Goal: Information Seeking & Learning: Learn about a topic

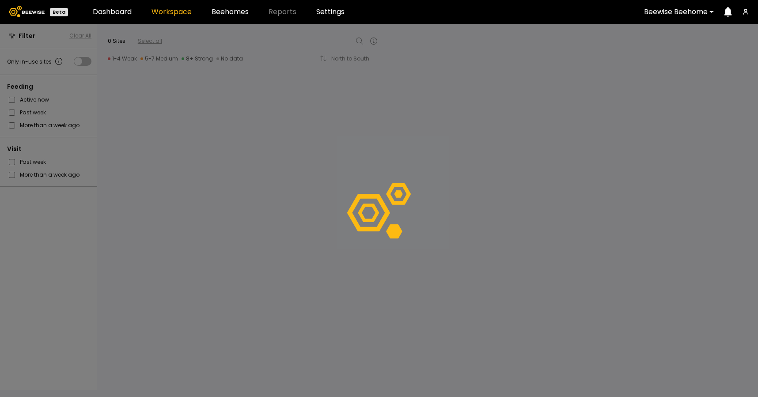
click at [670, 9] on div at bounding box center [676, 12] width 64 height 8
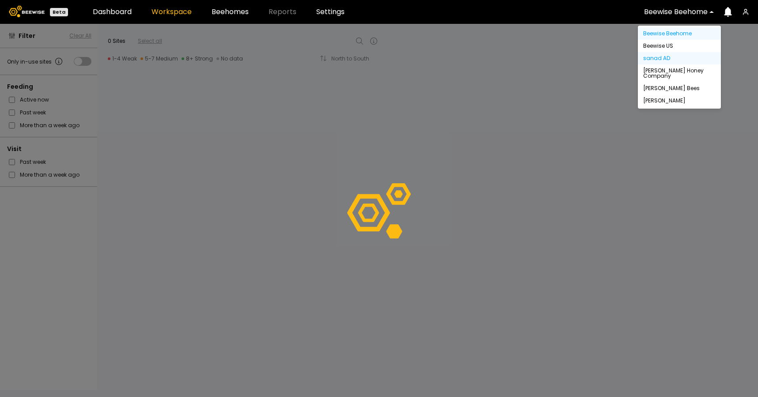
click at [666, 56] on div "sanad AD" at bounding box center [679, 58] width 72 height 5
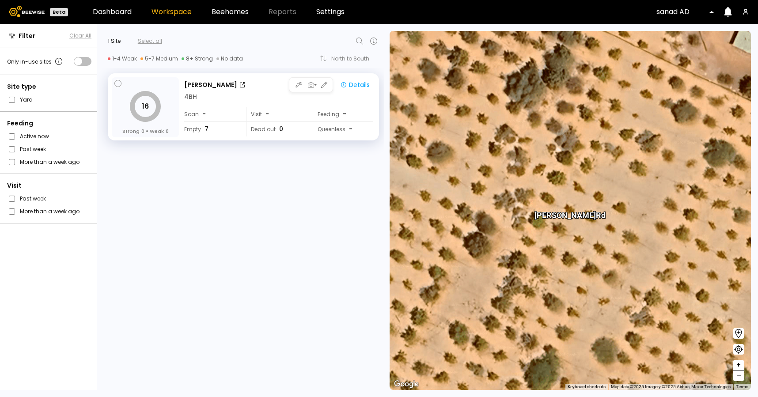
click at [255, 100] on div "4 BH" at bounding box center [278, 96] width 189 height 9
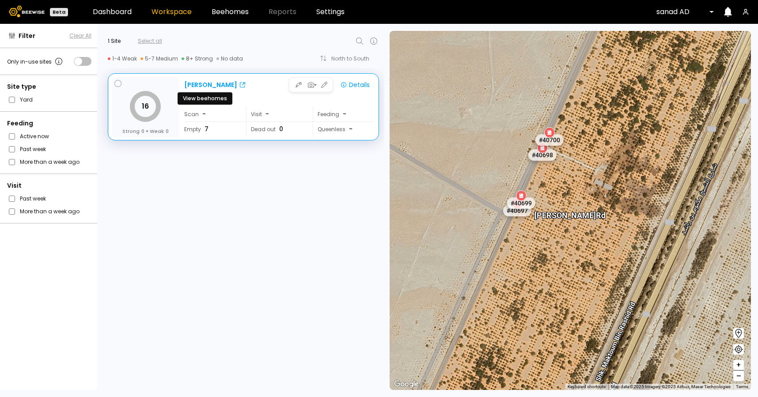
click at [212, 83] on div "Rashid Rd" at bounding box center [210, 84] width 53 height 9
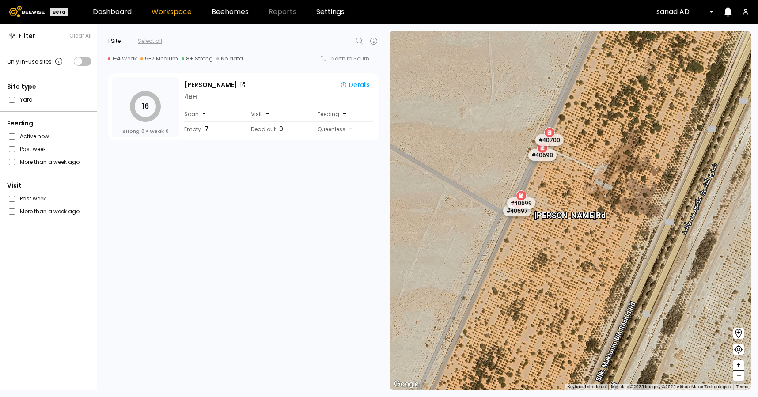
click at [325, 241] on div "16 Strong 0 Weak 0 Rashid Rd Details 4 BH Scan - Visit - Feeding - Empty 7 Dead…" at bounding box center [240, 232] width 287 height 329
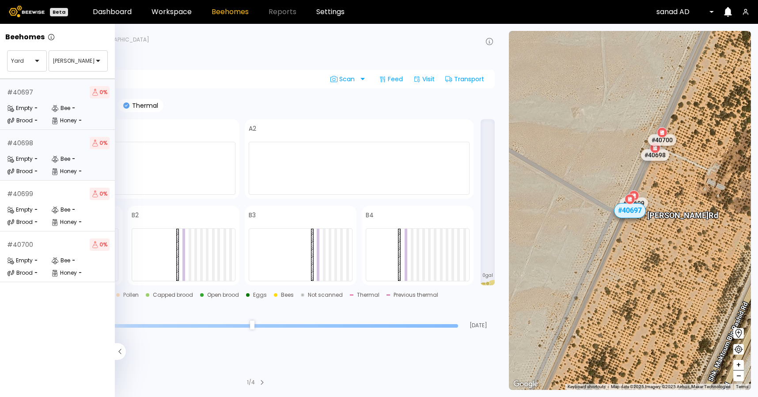
click at [40, 180] on div "# 40698 0 % Empty - Bee - Brood - Honey -" at bounding box center [58, 155] width 117 height 51
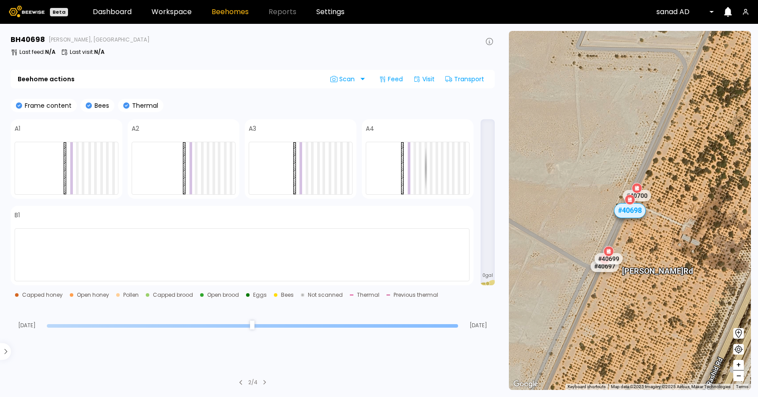
click at [323, 174] on div at bounding box center [323, 168] width 3 height 52
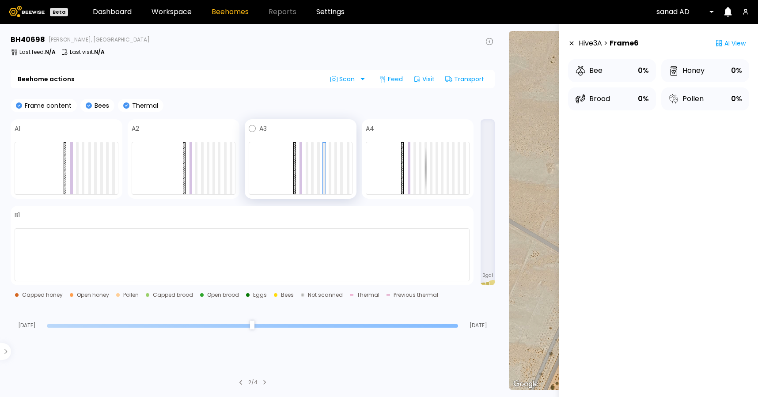
click at [332, 175] on div at bounding box center [301, 168] width 104 height 53
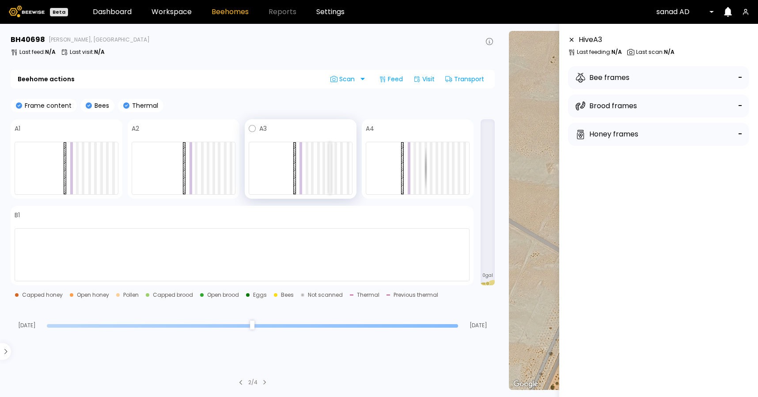
click at [330, 175] on div at bounding box center [330, 168] width 3 height 52
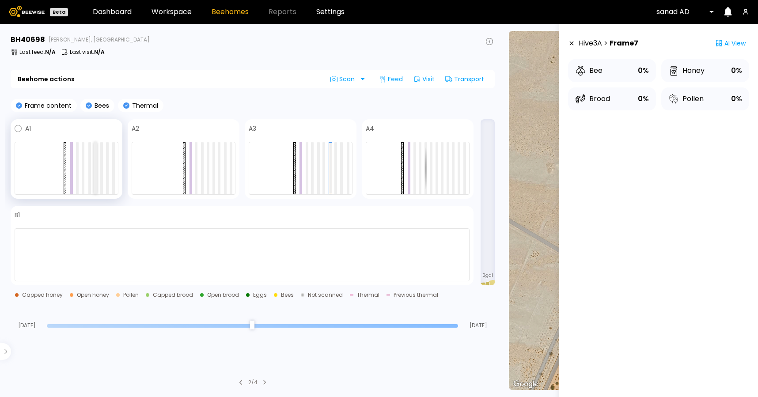
click at [95, 170] on div at bounding box center [95, 168] width 3 height 52
click at [90, 172] on div at bounding box center [89, 168] width 3 height 52
click at [83, 173] on div at bounding box center [83, 168] width 3 height 52
click at [208, 166] on div at bounding box center [208, 168] width 3 height 52
click at [216, 167] on div at bounding box center [184, 168] width 104 height 53
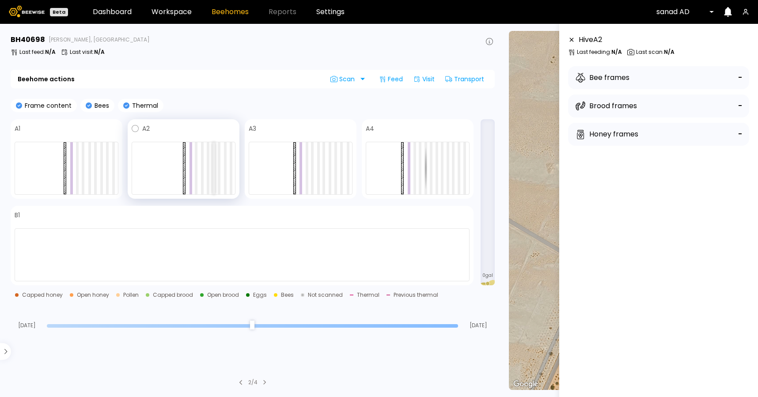
click at [213, 167] on div at bounding box center [213, 168] width 3 height 52
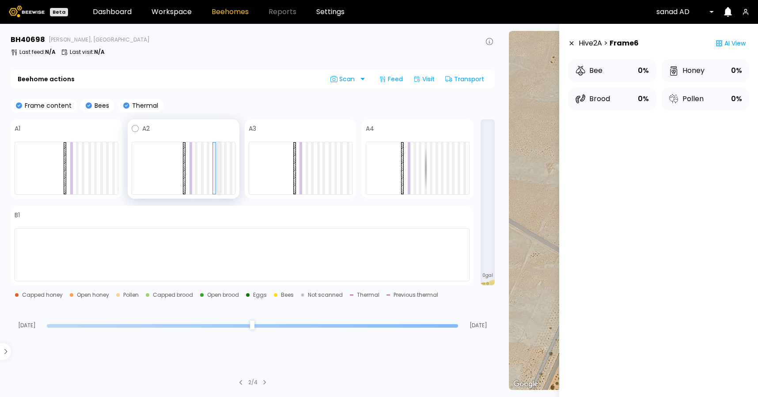
click at [220, 167] on div at bounding box center [219, 168] width 3 height 52
click at [426, 173] on div at bounding box center [425, 168] width 3 height 52
click at [431, 170] on div at bounding box center [431, 168] width 3 height 52
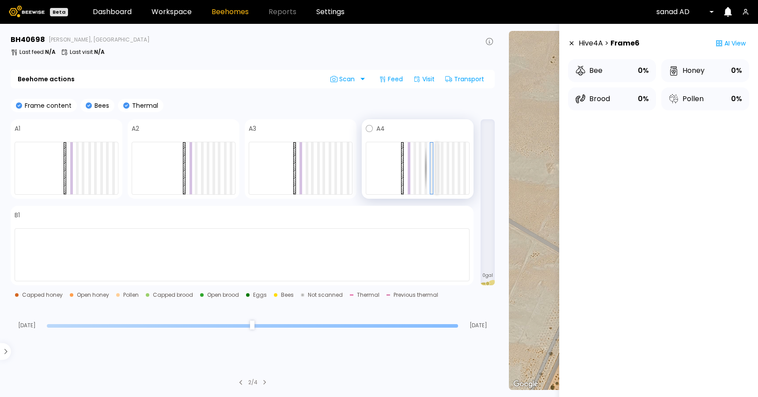
click at [437, 172] on div at bounding box center [436, 168] width 3 height 52
click at [444, 171] on div at bounding box center [418, 168] width 104 height 53
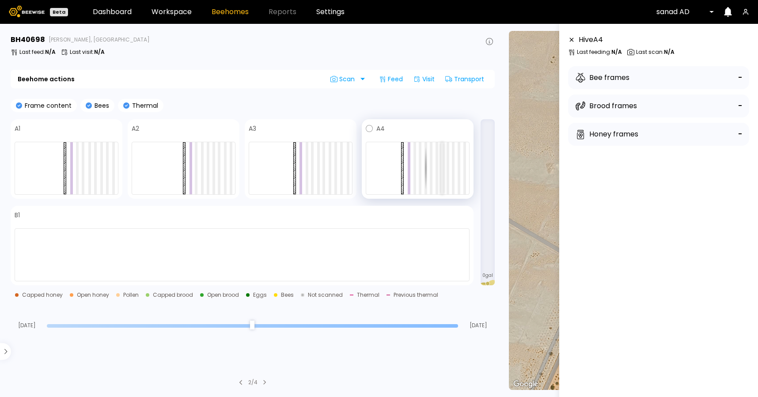
click at [443, 171] on div at bounding box center [442, 168] width 3 height 52
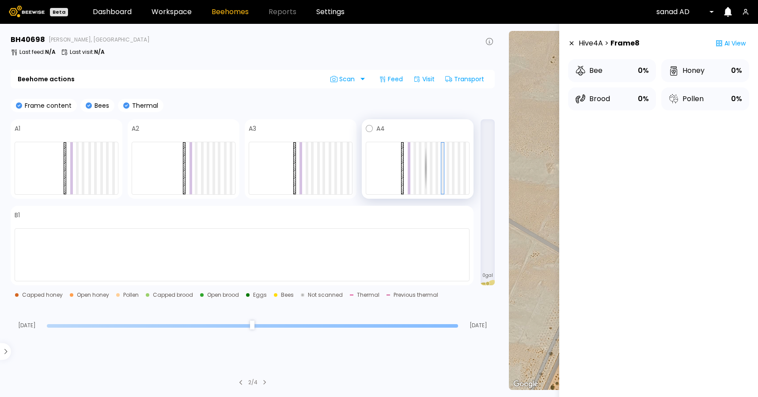
click at [451, 170] on div at bounding box center [418, 168] width 104 height 53
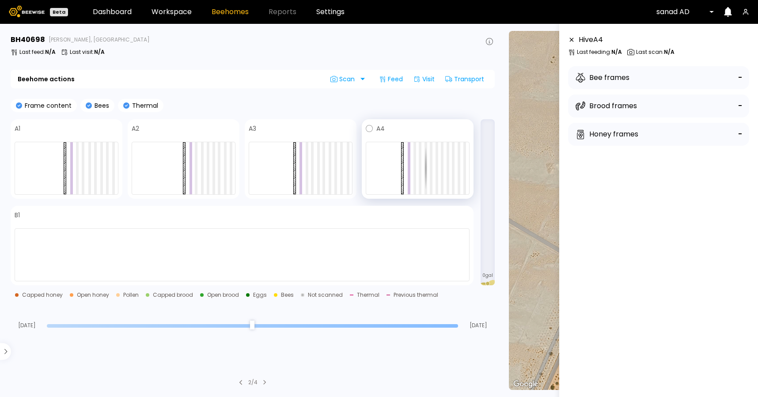
click at [449, 170] on div at bounding box center [418, 168] width 104 height 53
click at [453, 170] on div at bounding box center [453, 168] width 3 height 52
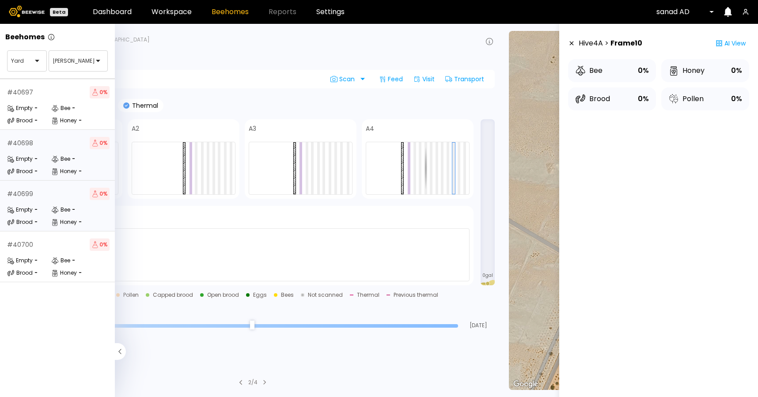
click at [45, 211] on div "Empty -" at bounding box center [29, 209] width 44 height 9
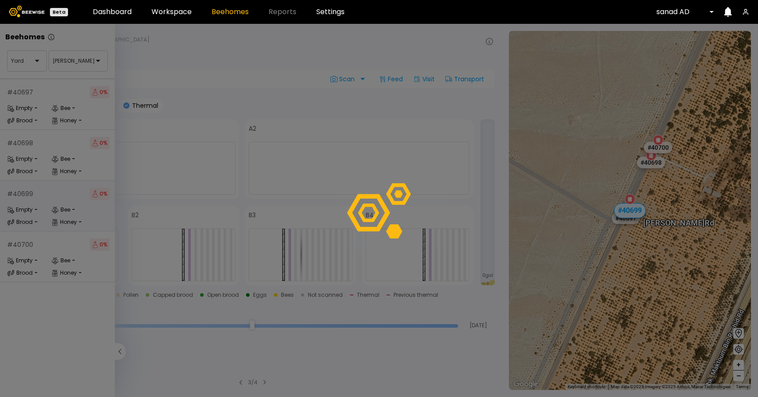
click at [308, 227] on div at bounding box center [379, 210] width 758 height 373
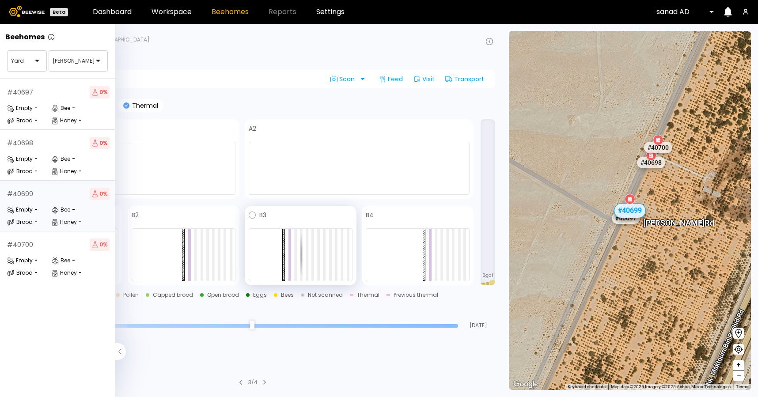
click at [314, 248] on div at bounding box center [301, 254] width 104 height 53
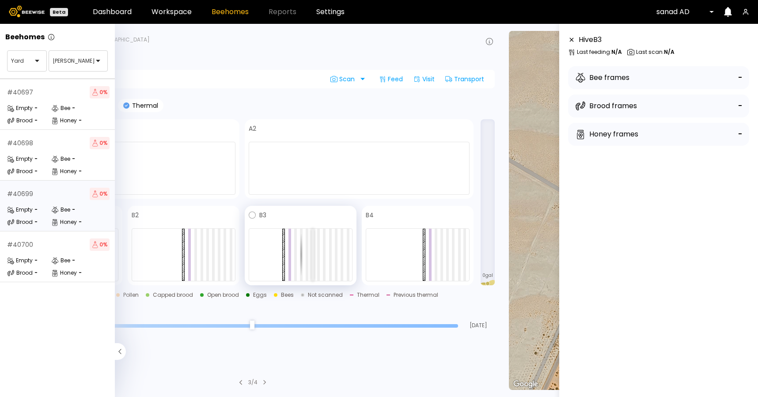
click at [312, 249] on div at bounding box center [312, 255] width 3 height 52
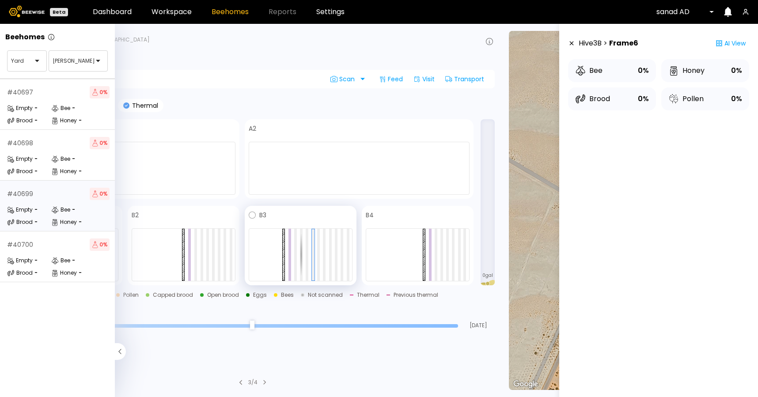
click at [297, 211] on span at bounding box center [309, 215] width 86 height 11
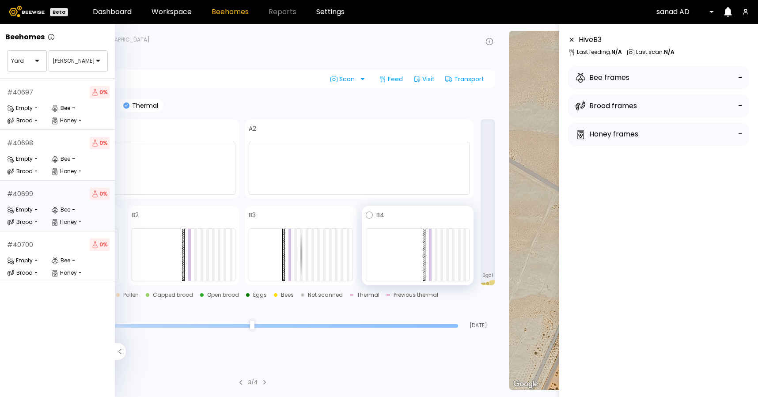
click at [443, 215] on span at bounding box center [426, 215] width 85 height 11
click at [215, 217] on span at bounding box center [192, 215] width 86 height 11
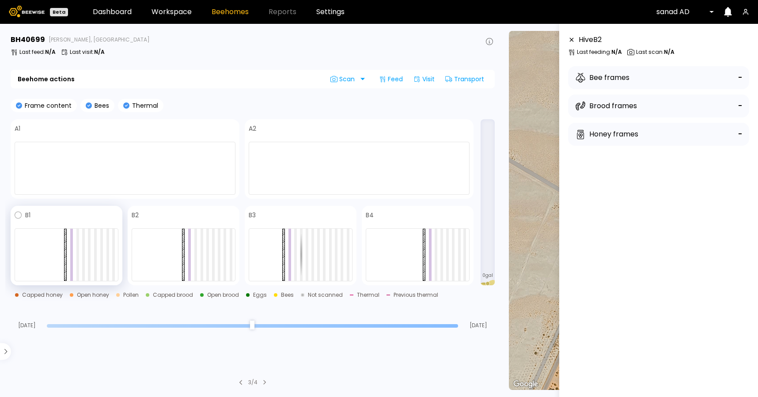
click at [97, 212] on span at bounding box center [74, 215] width 88 height 11
